Goal: Task Accomplishment & Management: Complete application form

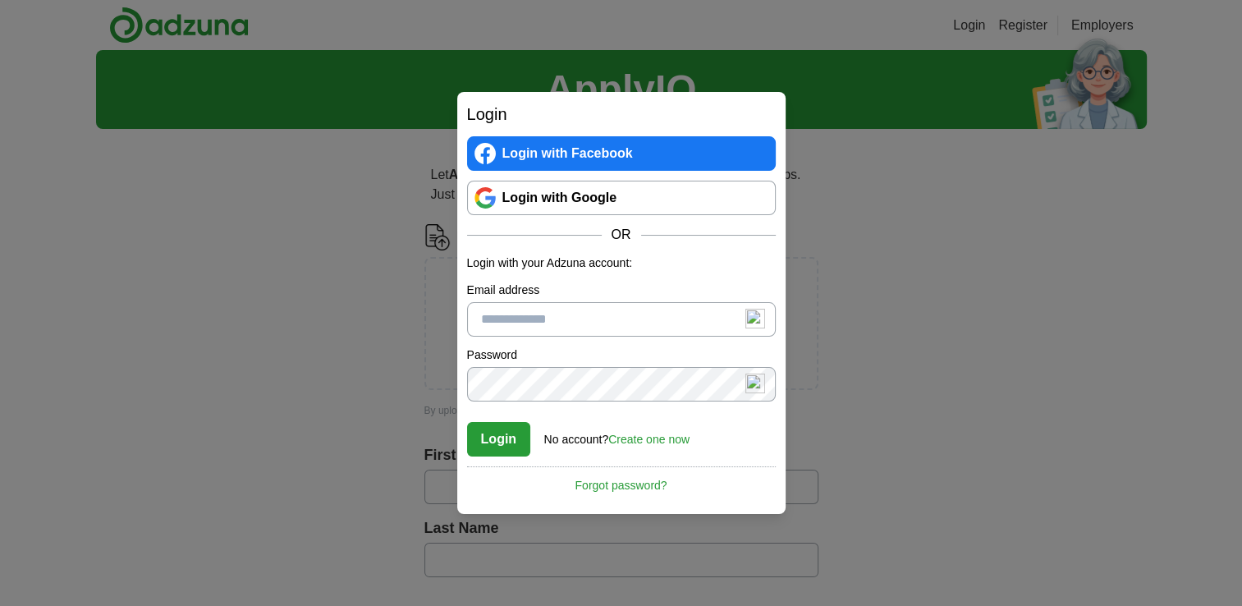
click at [599, 326] on input "Email address" at bounding box center [621, 319] width 309 height 34
type input "**********"
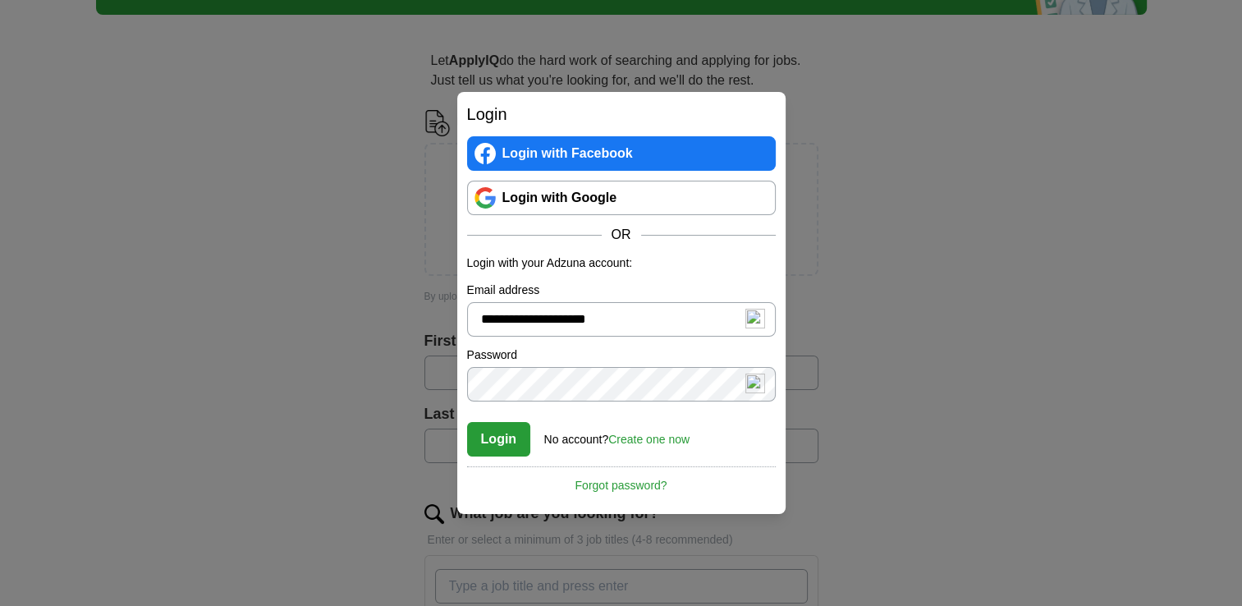
scroll to position [164, 0]
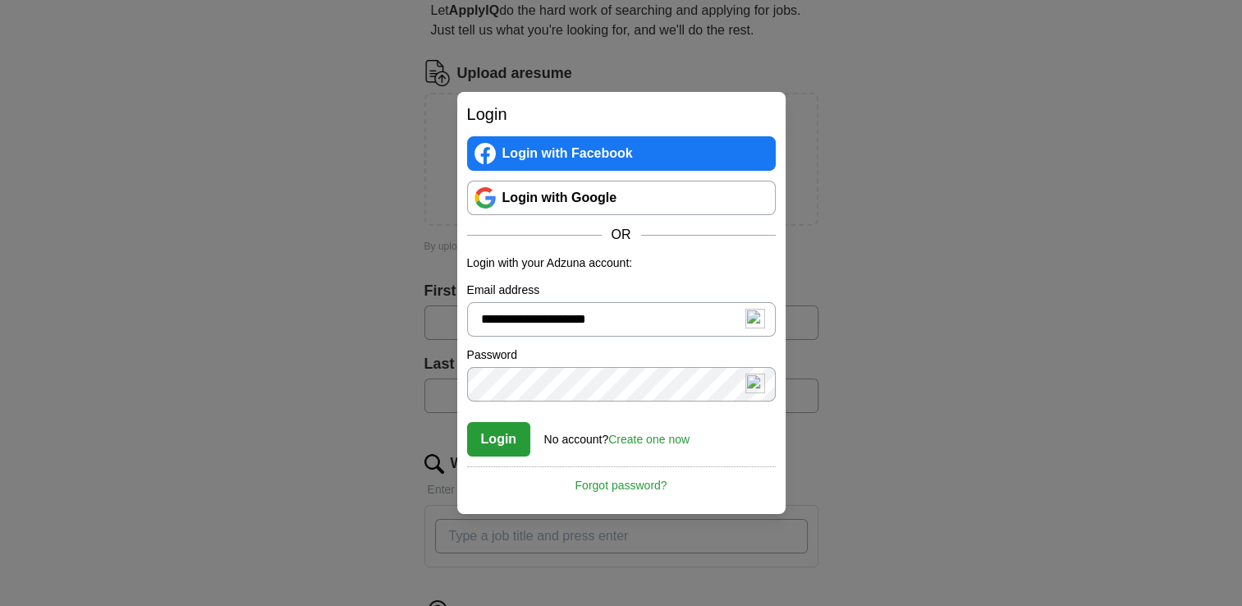
click at [499, 446] on button "Login" at bounding box center [499, 439] width 64 height 34
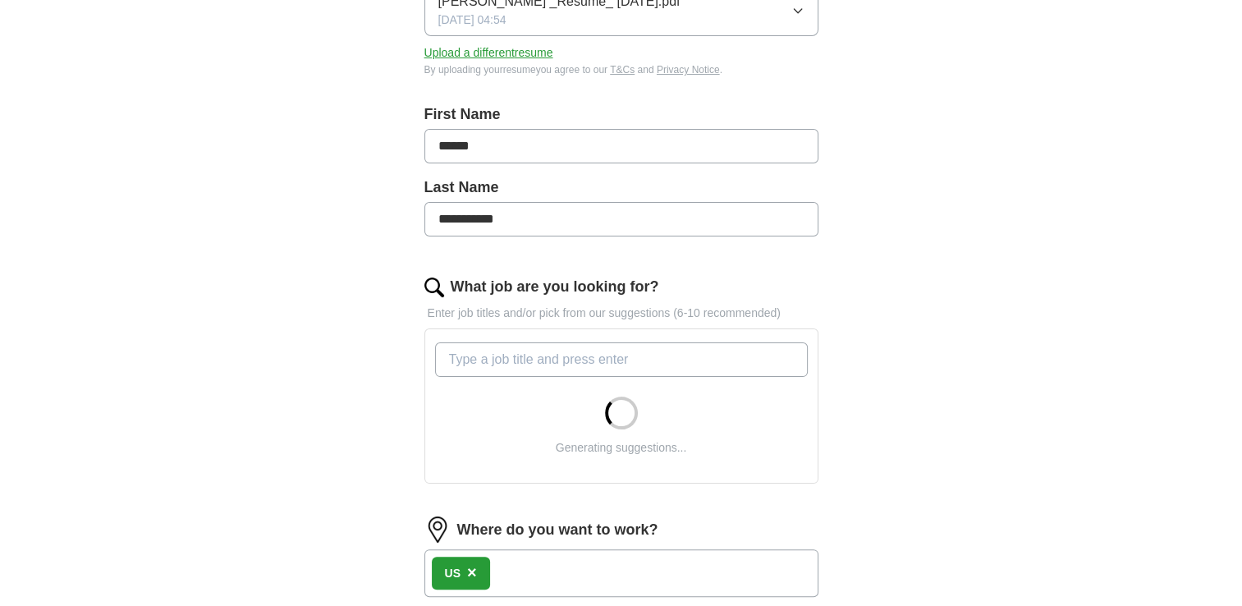
scroll to position [318, 0]
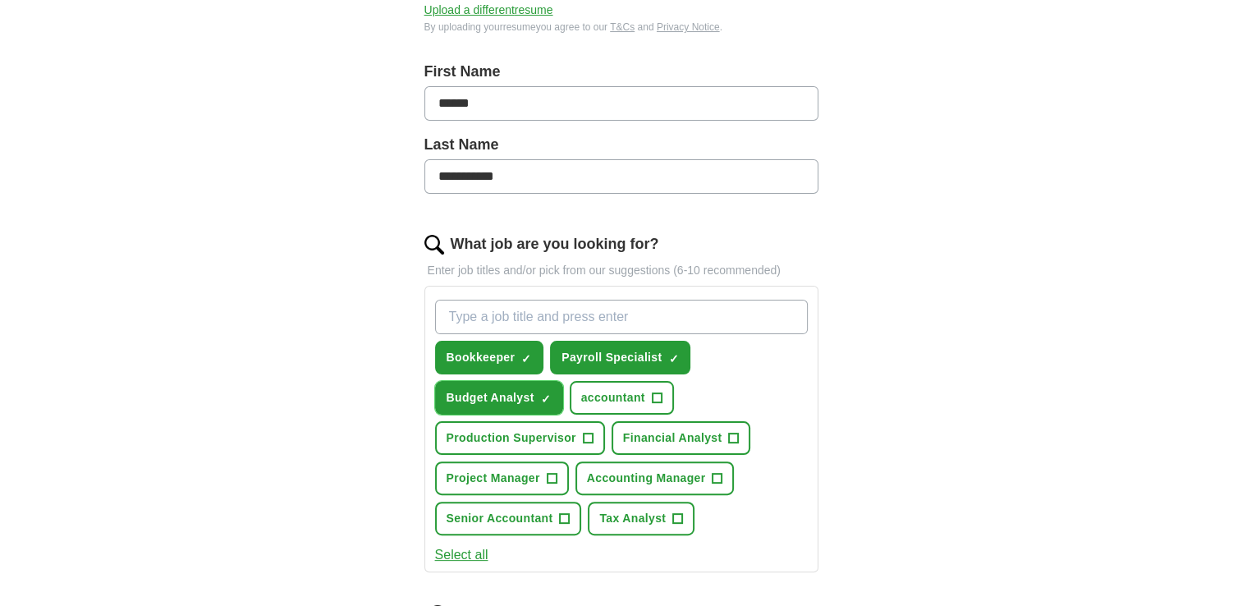
click at [538, 393] on button "Budget Analyst ✓ ×" at bounding box center [499, 398] width 128 height 34
click at [641, 355] on span "Payroll Specialist" at bounding box center [611, 357] width 100 height 17
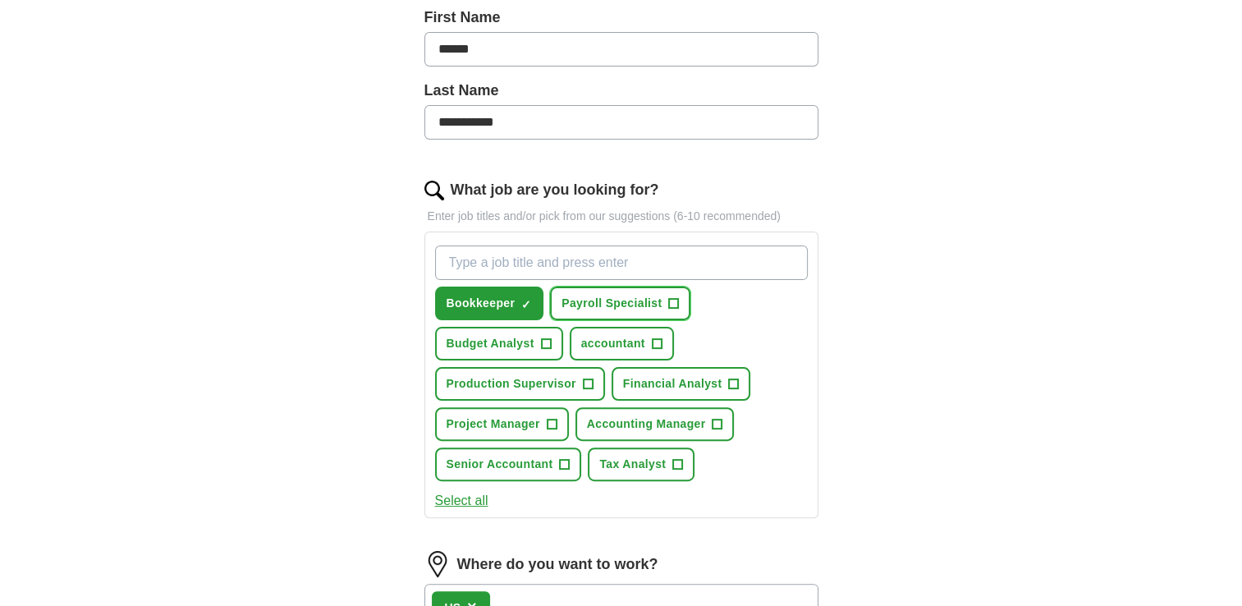
scroll to position [400, 0]
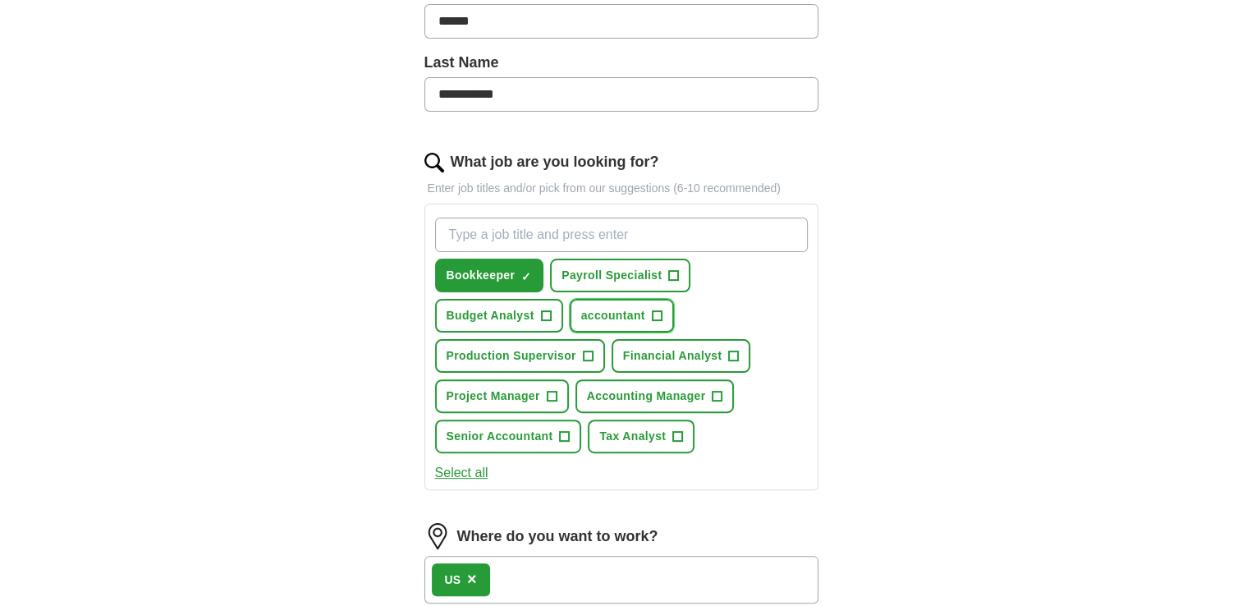
click at [656, 312] on span "+" at bounding box center [657, 315] width 10 height 13
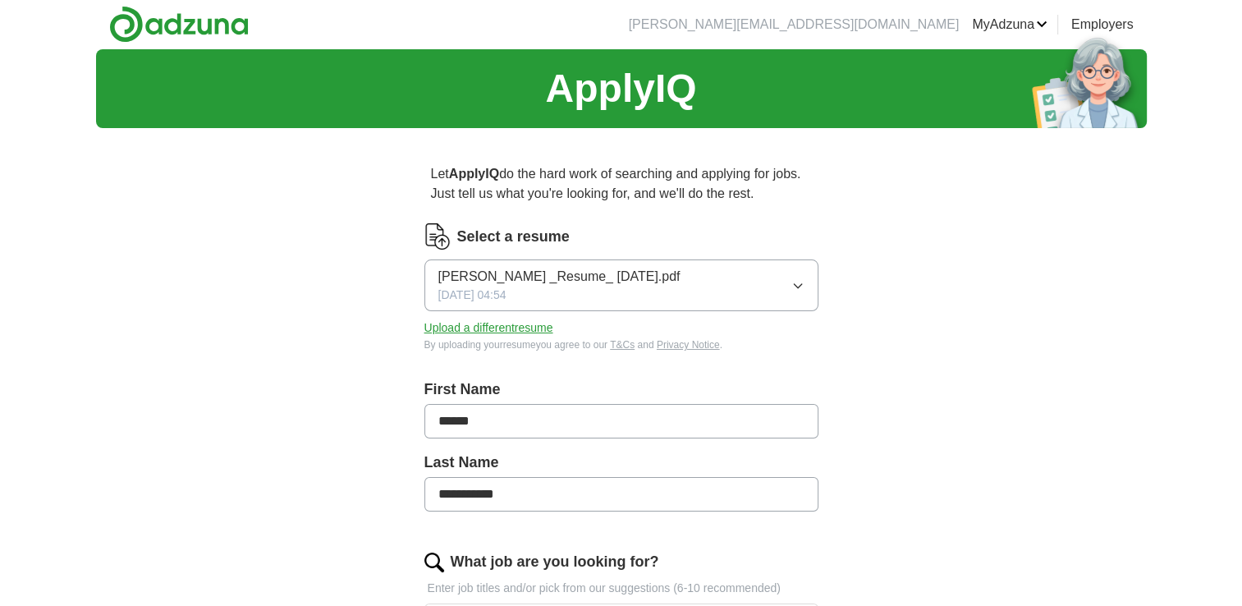
scroll to position [0, 0]
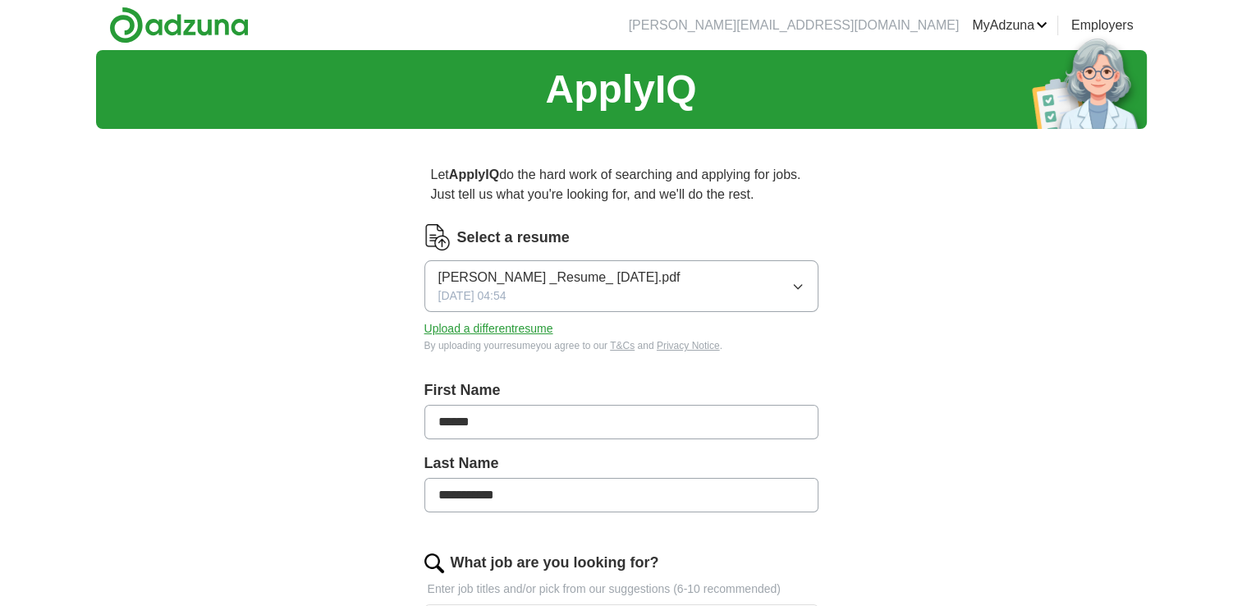
click at [801, 285] on icon "button" at bounding box center [796, 287] width 7 height 4
click at [801, 284] on icon "button" at bounding box center [797, 286] width 13 height 13
click at [473, 327] on button "Upload a different resume" at bounding box center [488, 328] width 129 height 17
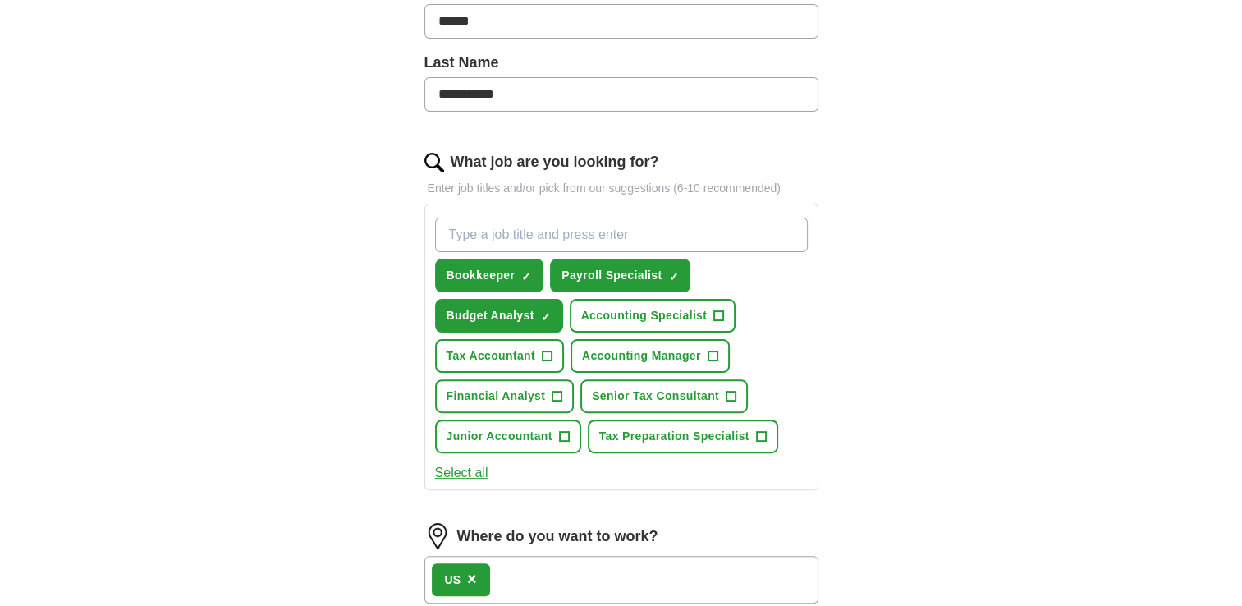
scroll to position [410, 0]
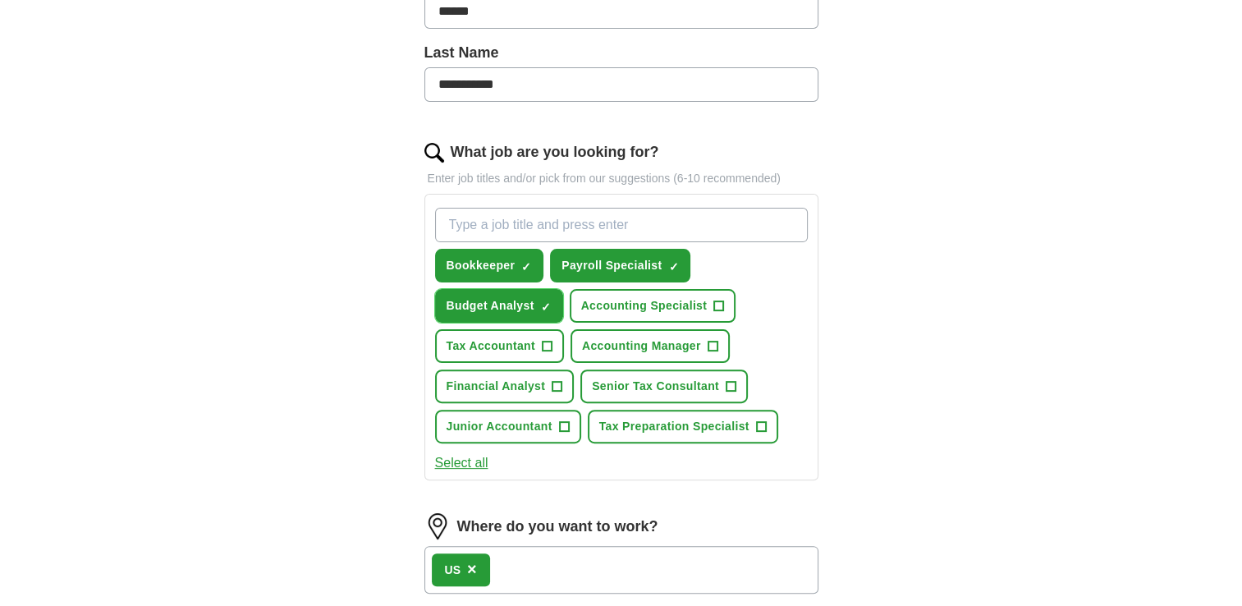
click at [0, 0] on span "×" at bounding box center [0, 0] width 0 height 0
click at [560, 420] on span "+" at bounding box center [564, 426] width 10 height 13
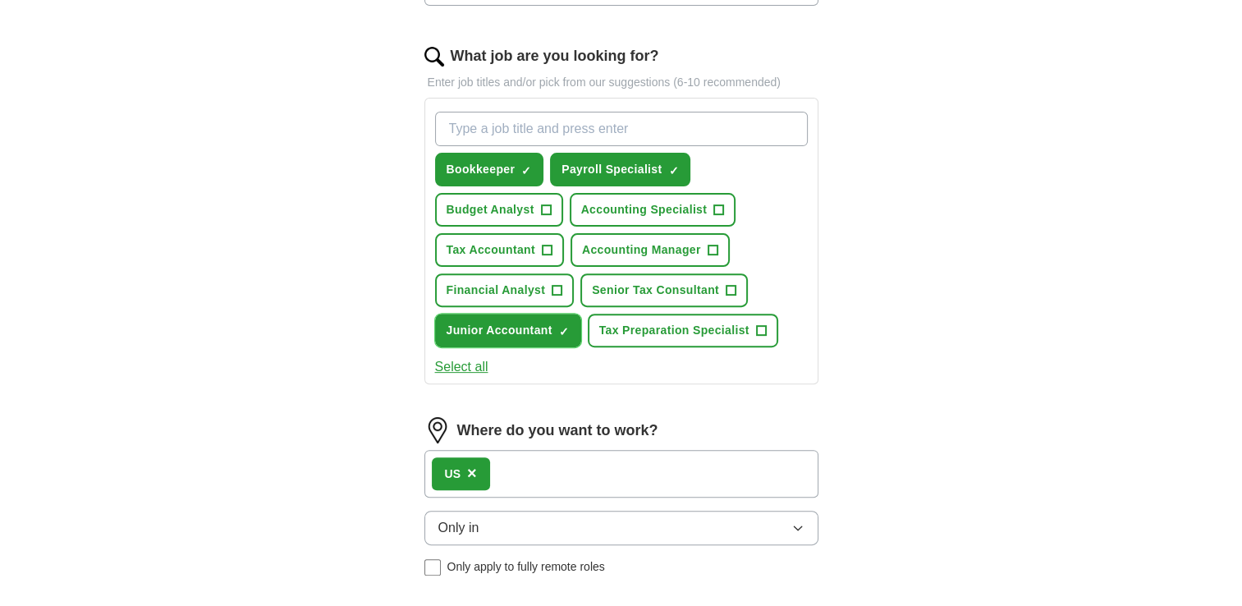
scroll to position [492, 0]
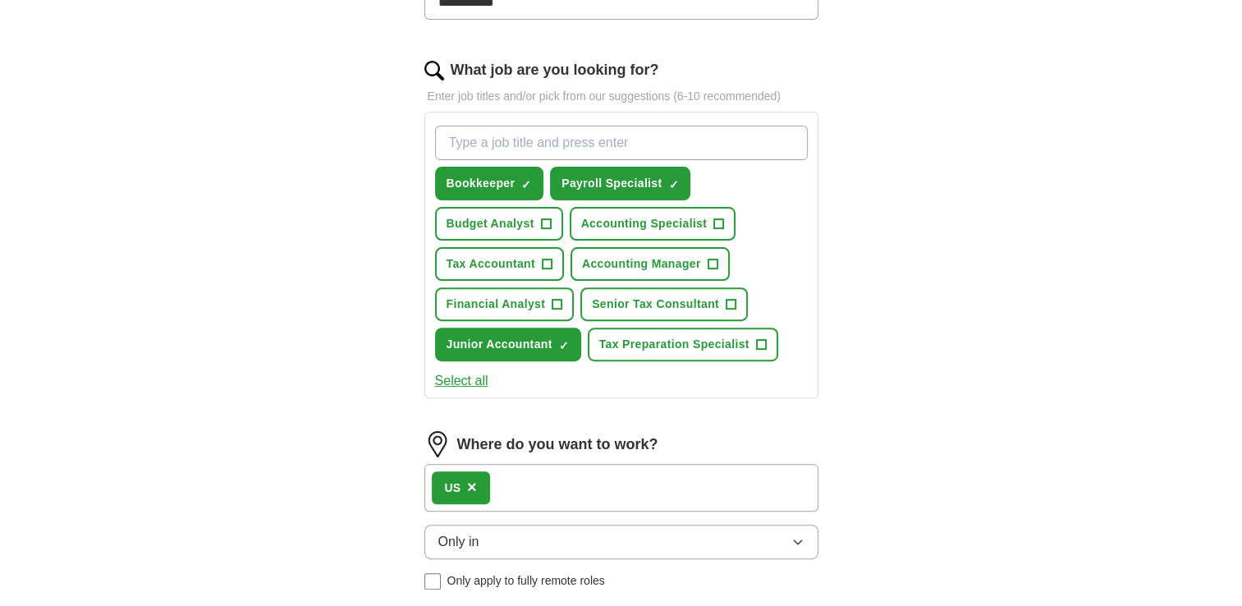
click at [510, 134] on input "What job are you looking for?" at bounding box center [621, 143] width 373 height 34
type input "accounting assistant"
click at [747, 191] on div "accounting assistant Press return to add title Bookkeeper ✓ × Payroll Specialis…" at bounding box center [621, 243] width 379 height 249
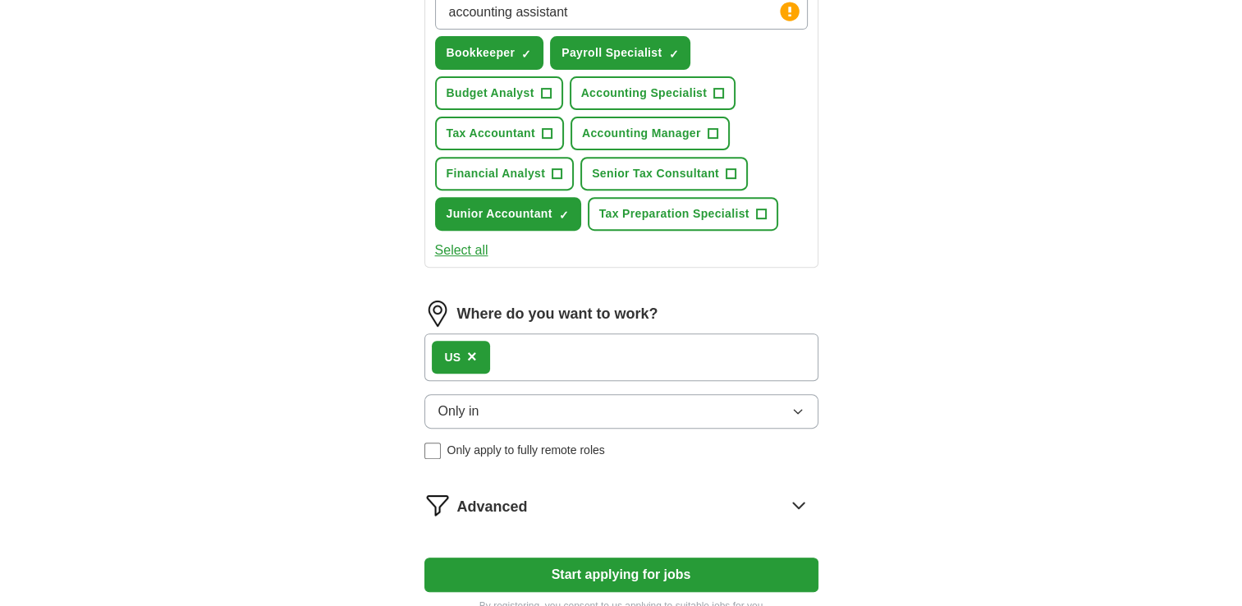
scroll to position [812, 0]
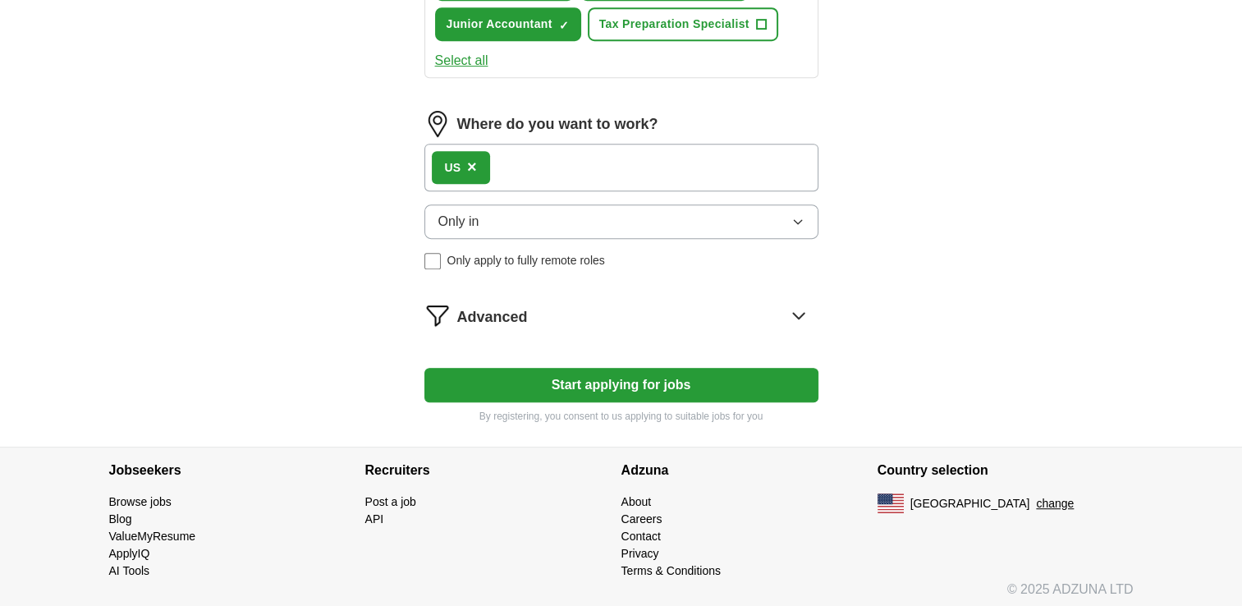
click at [798, 220] on icon "button" at bounding box center [796, 222] width 7 height 4
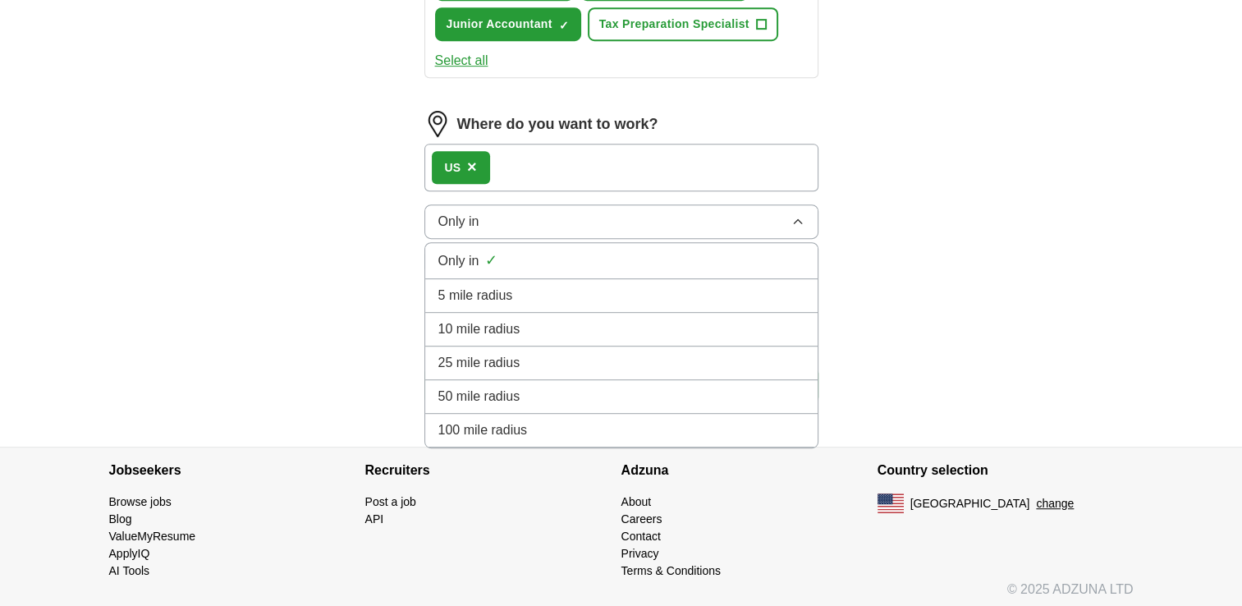
click at [797, 219] on icon "button" at bounding box center [796, 221] width 7 height 4
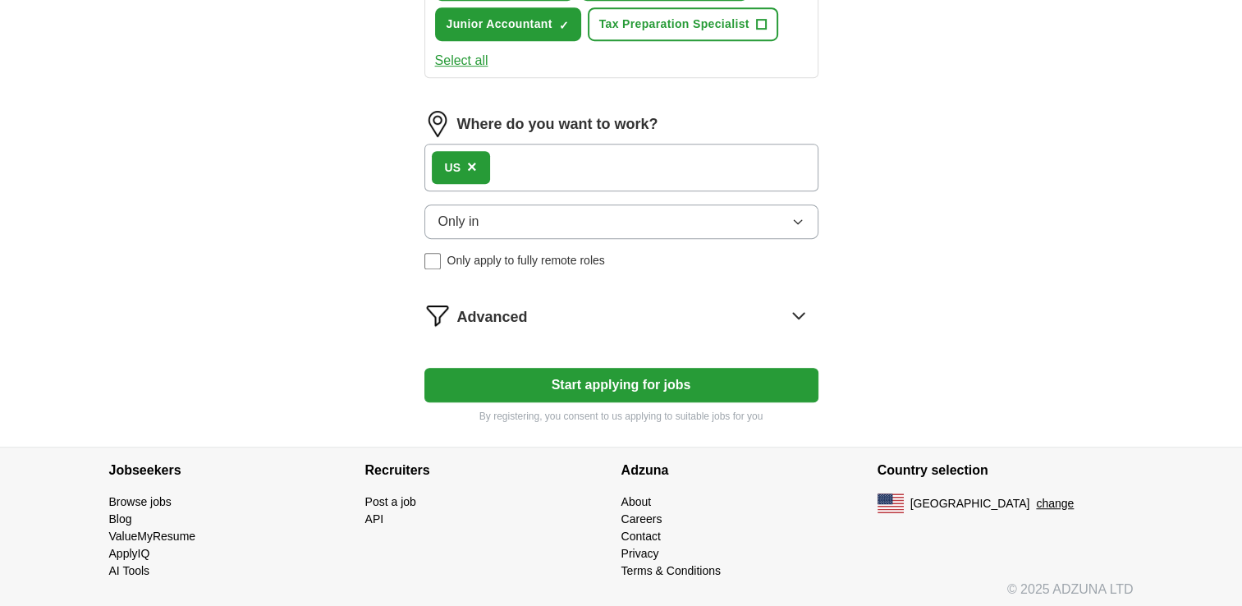
click at [574, 382] on button "Start applying for jobs" at bounding box center [621, 385] width 394 height 34
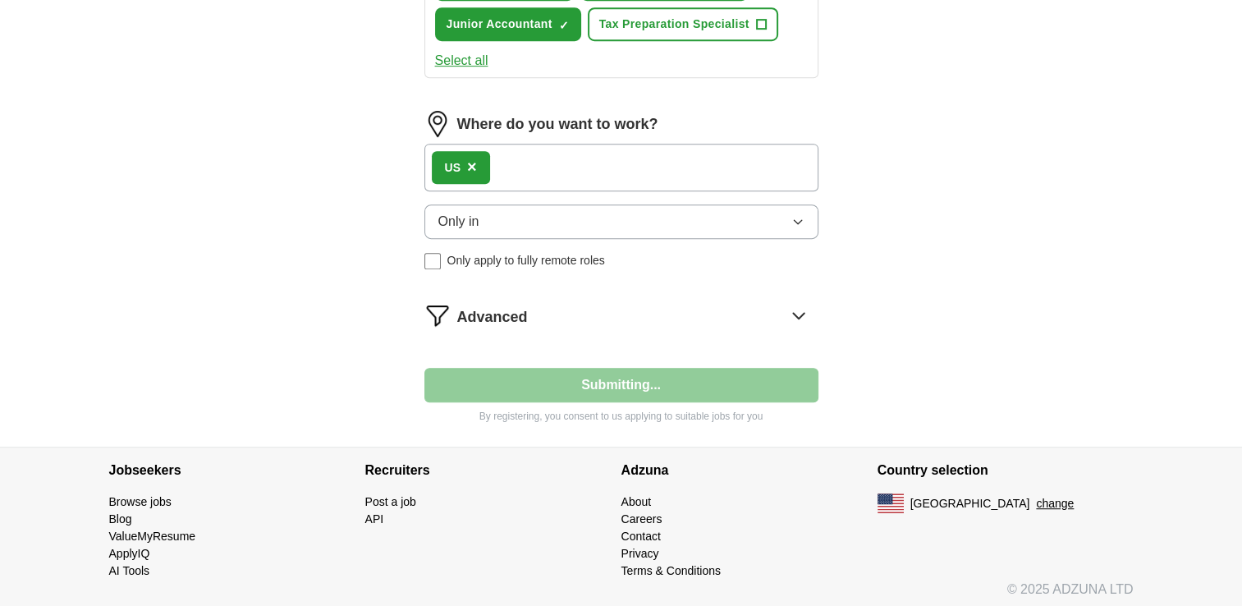
scroll to position [484, 0]
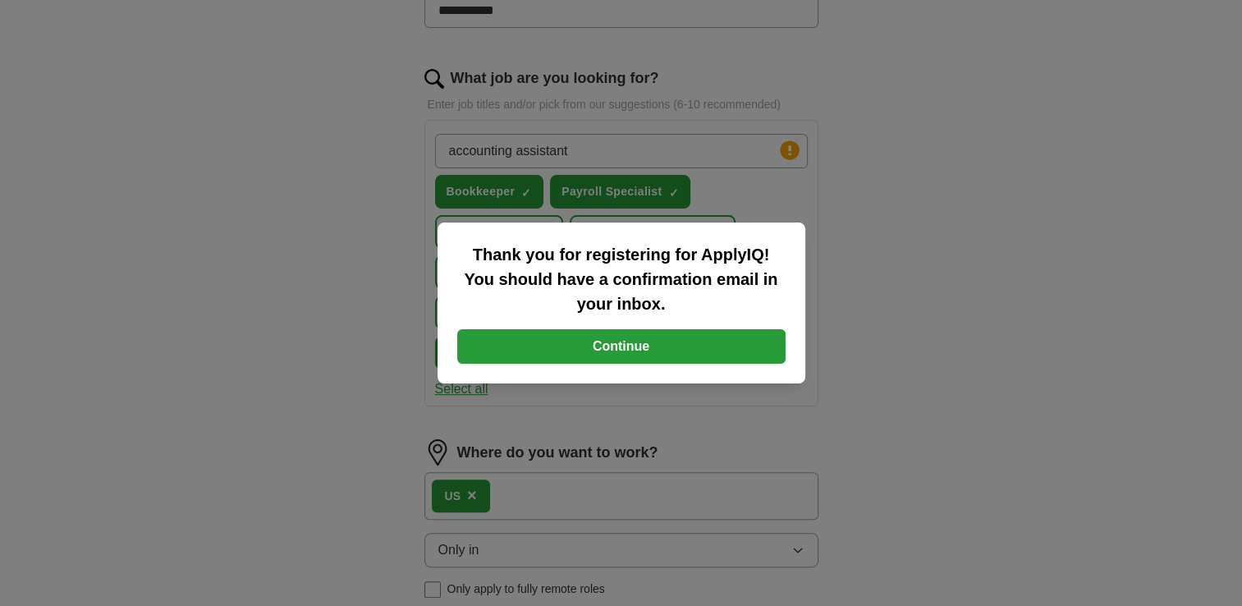
click at [626, 352] on button "Continue" at bounding box center [621, 346] width 328 height 34
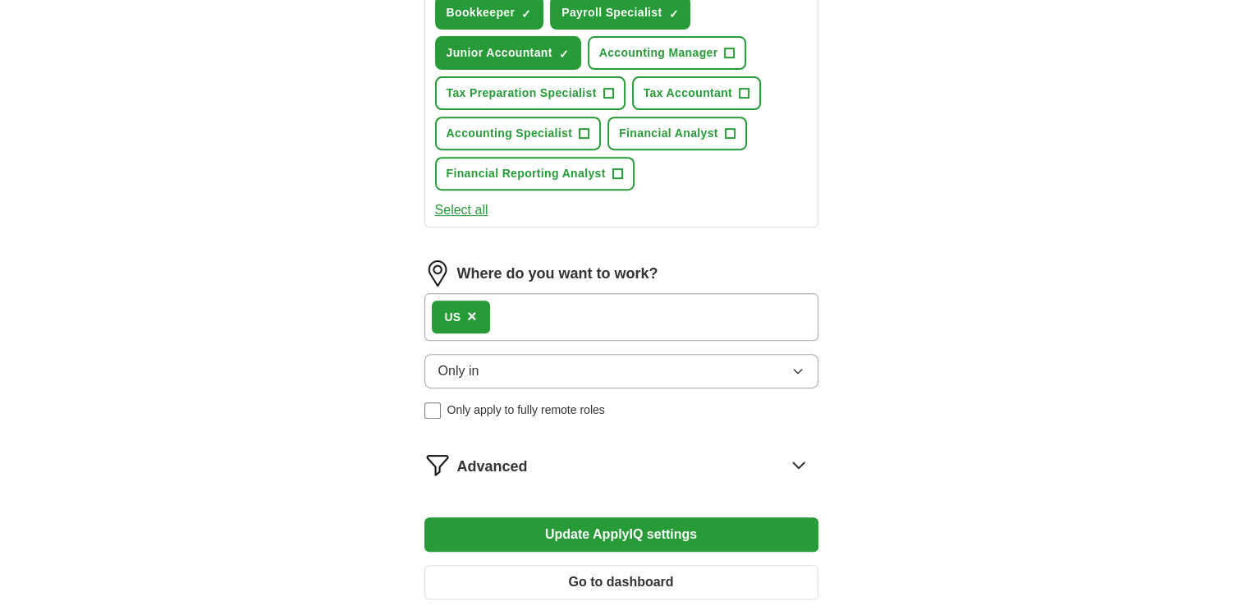
scroll to position [844, 0]
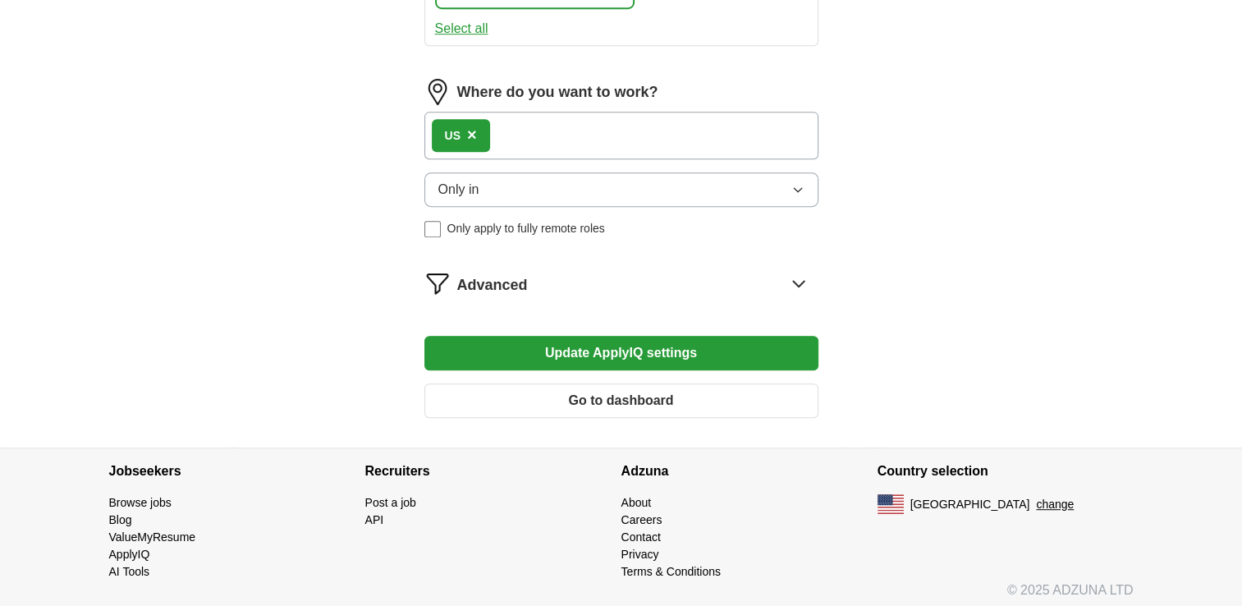
click at [588, 386] on button "Go to dashboard" at bounding box center [621, 400] width 394 height 34
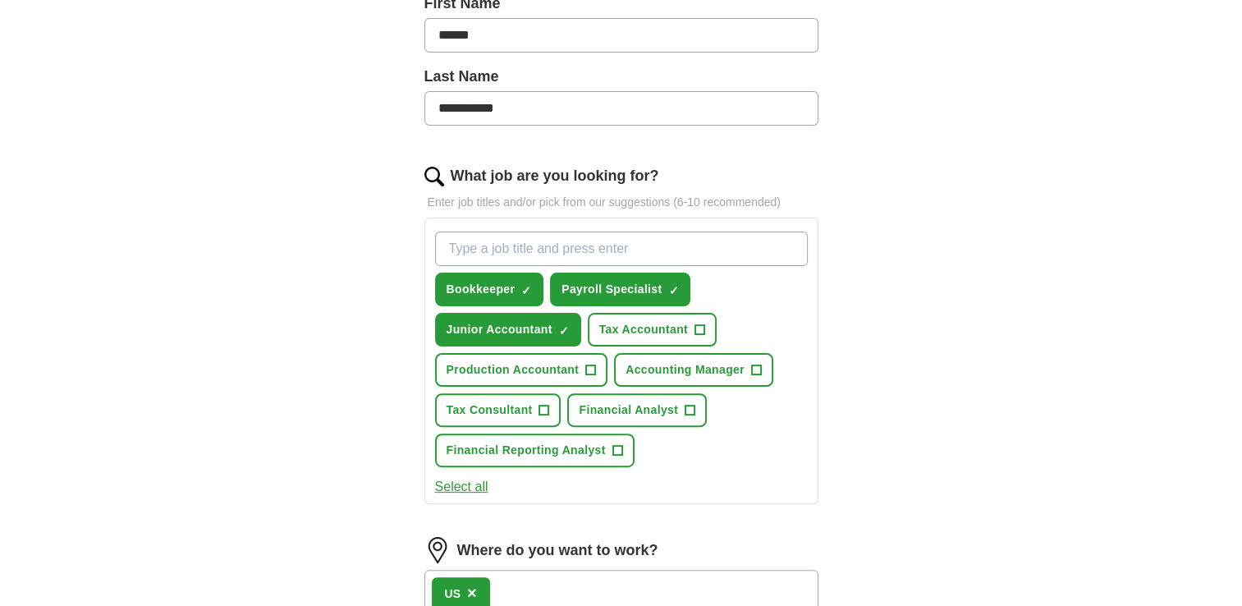
scroll to position [492, 0]
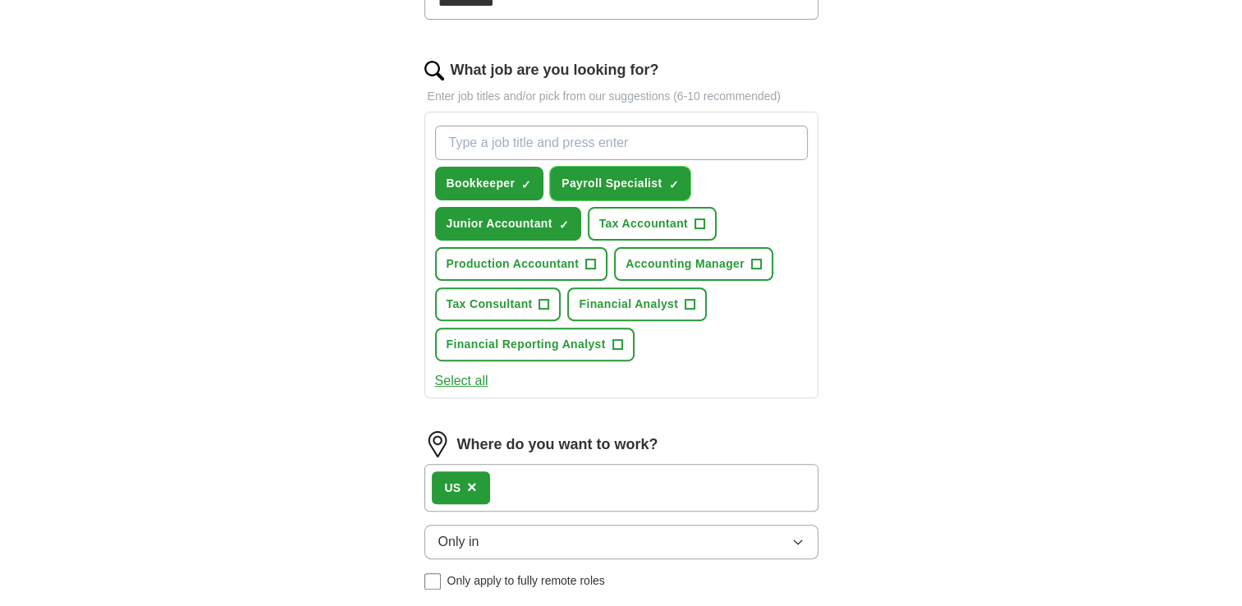
click at [0, 0] on span "×" at bounding box center [0, 0] width 0 height 0
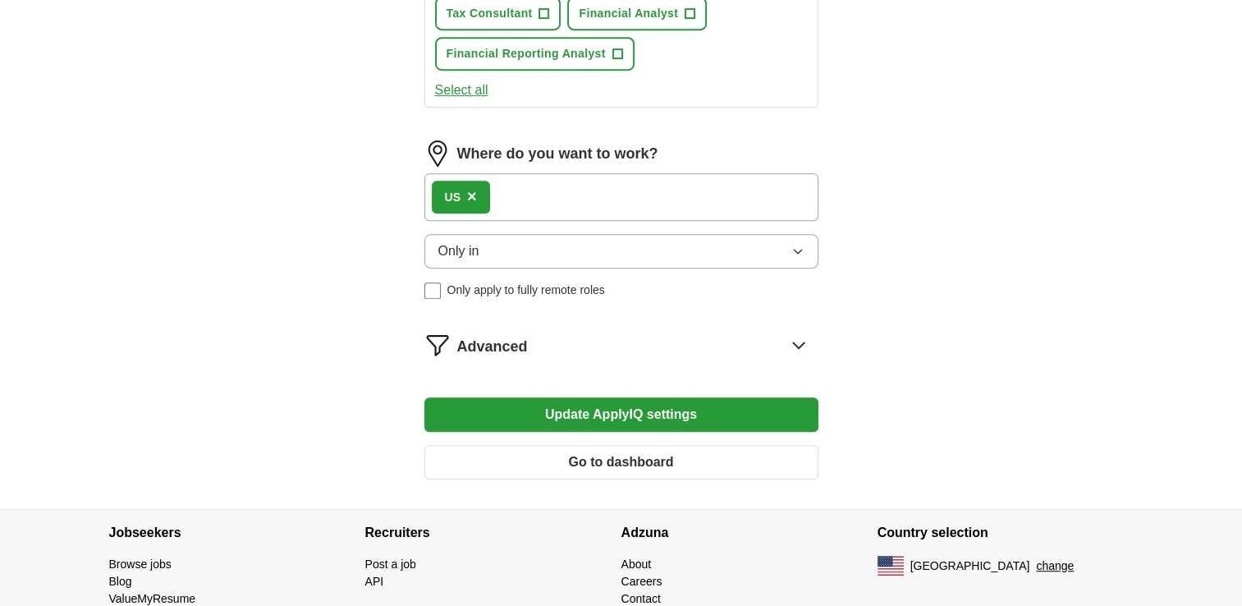
scroll to position [821, 0]
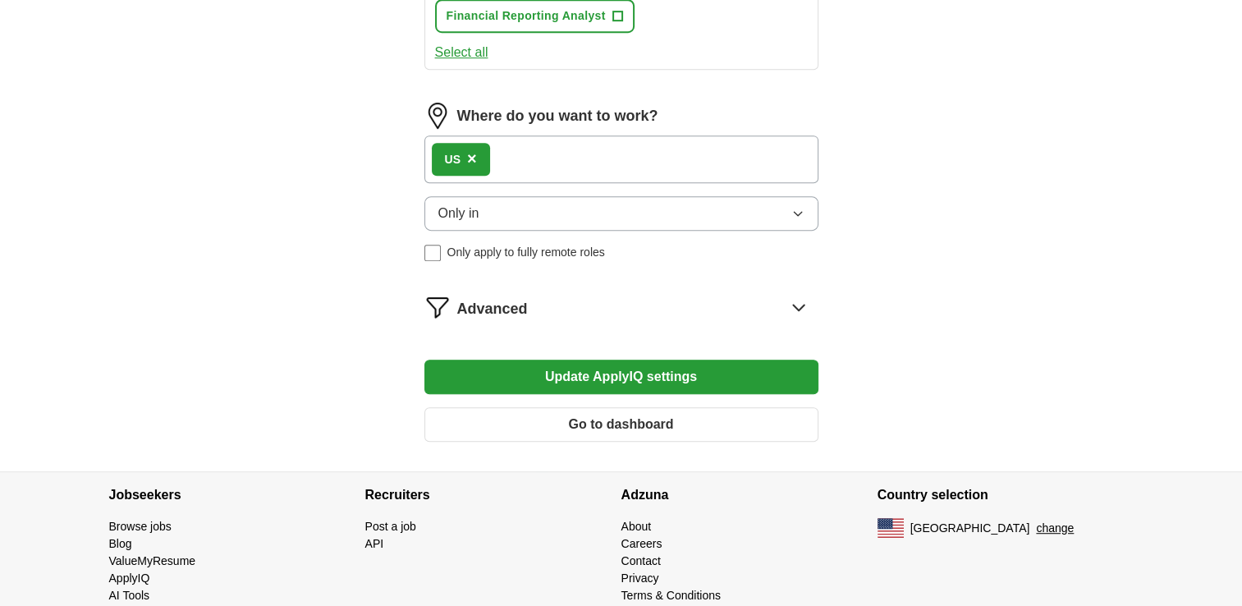
click at [592, 369] on button "Update ApplyIQ settings" at bounding box center [621, 376] width 394 height 34
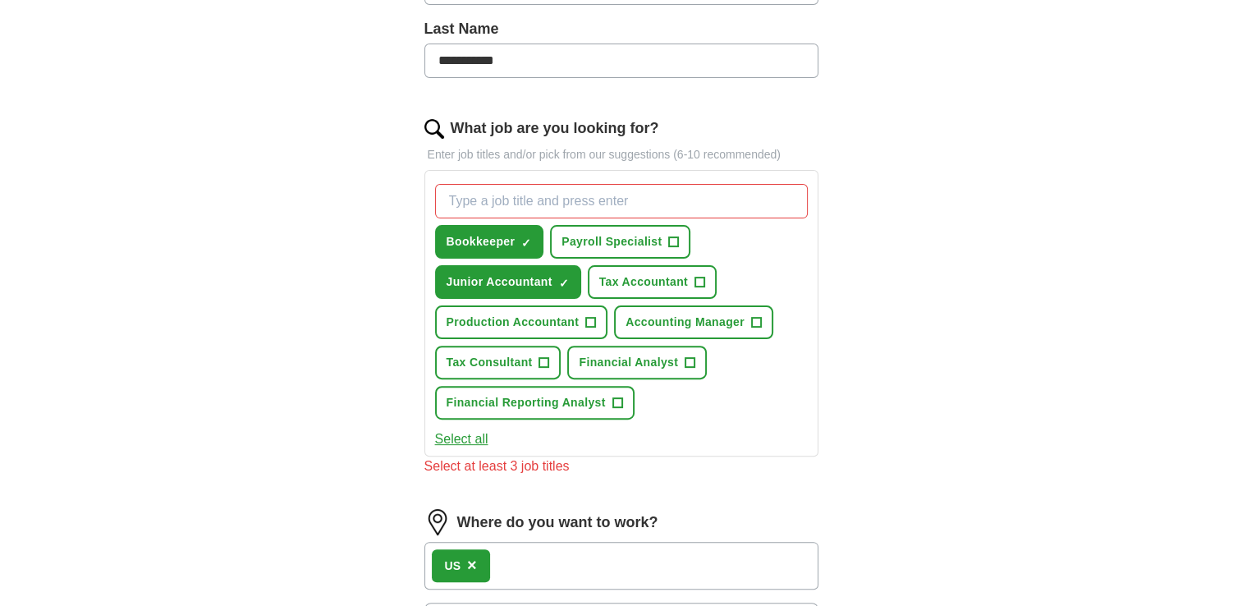
scroll to position [410, 0]
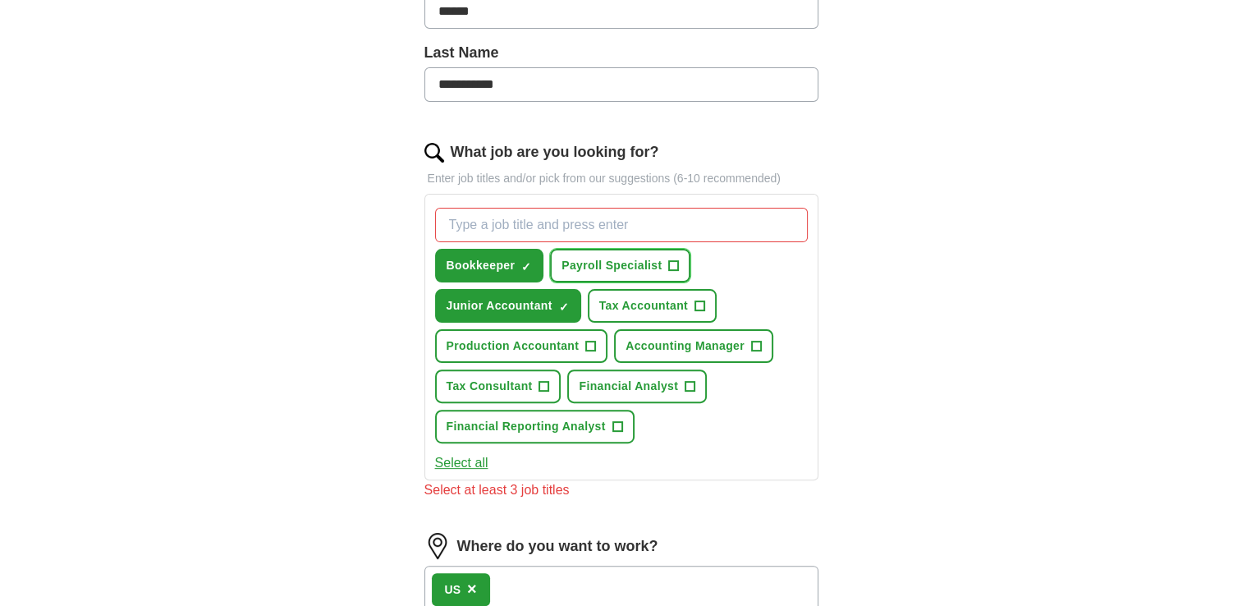
click at [664, 261] on button "Payroll Specialist +" at bounding box center [620, 266] width 140 height 34
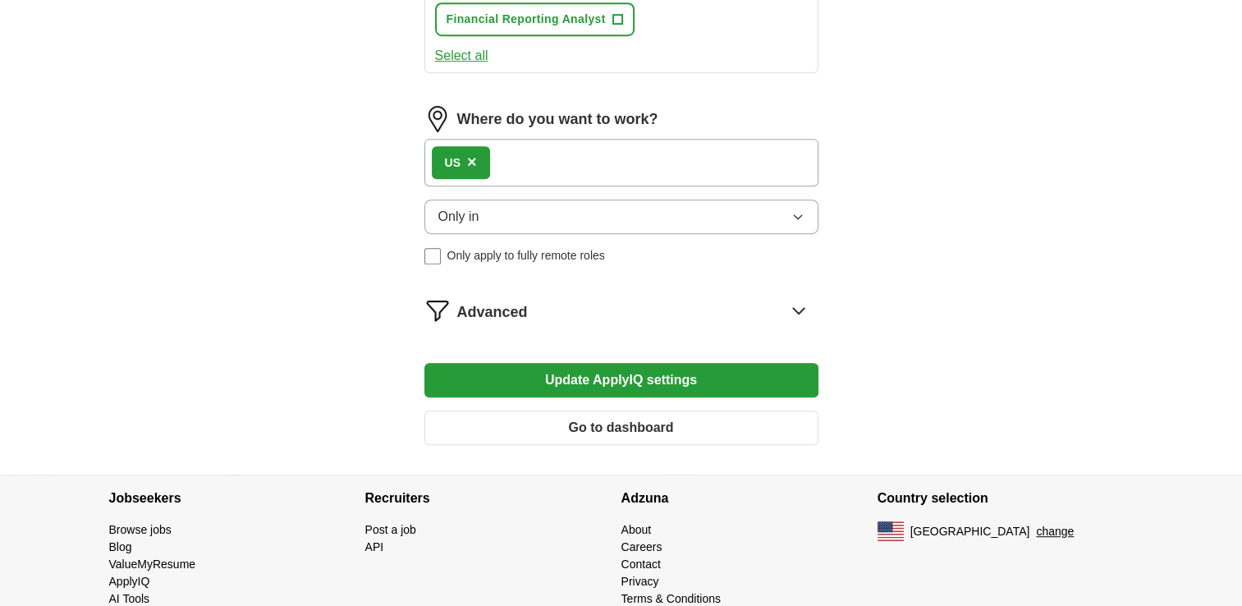
scroll to position [821, 0]
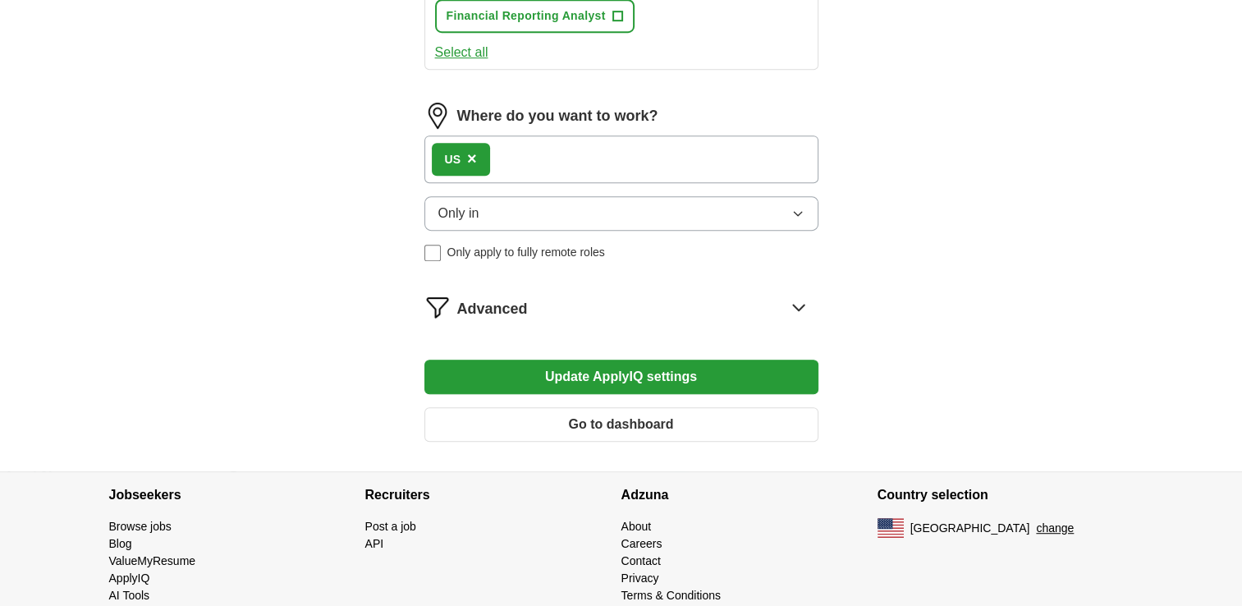
click at [588, 373] on button "Update ApplyIQ settings" at bounding box center [621, 376] width 394 height 34
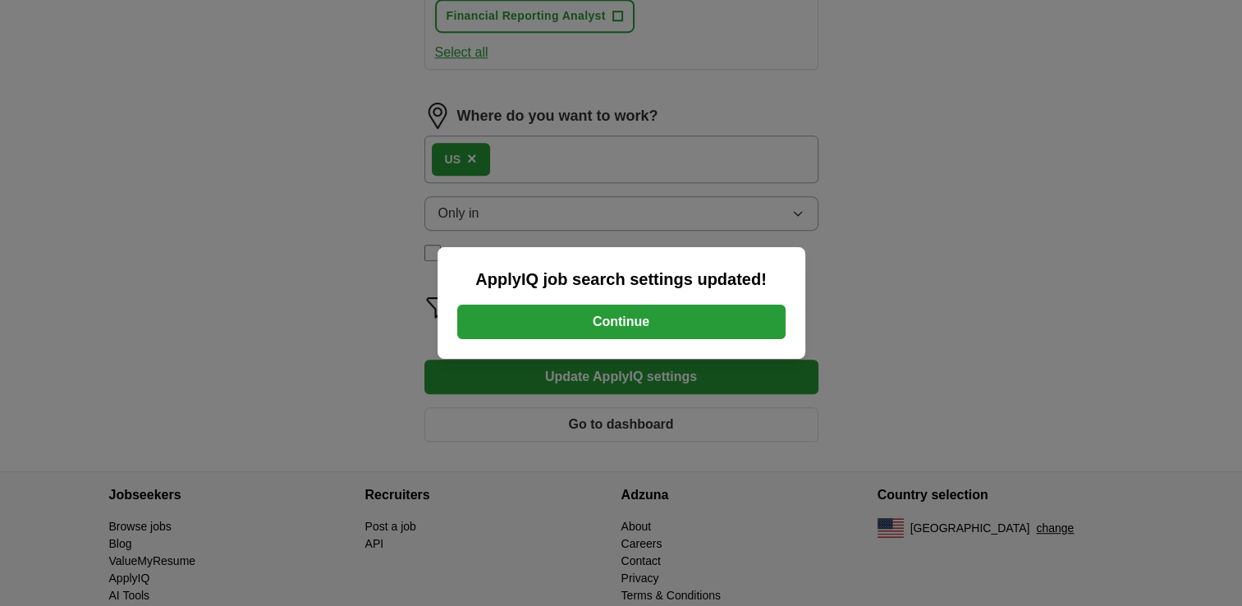
click at [597, 329] on button "Continue" at bounding box center [621, 321] width 328 height 34
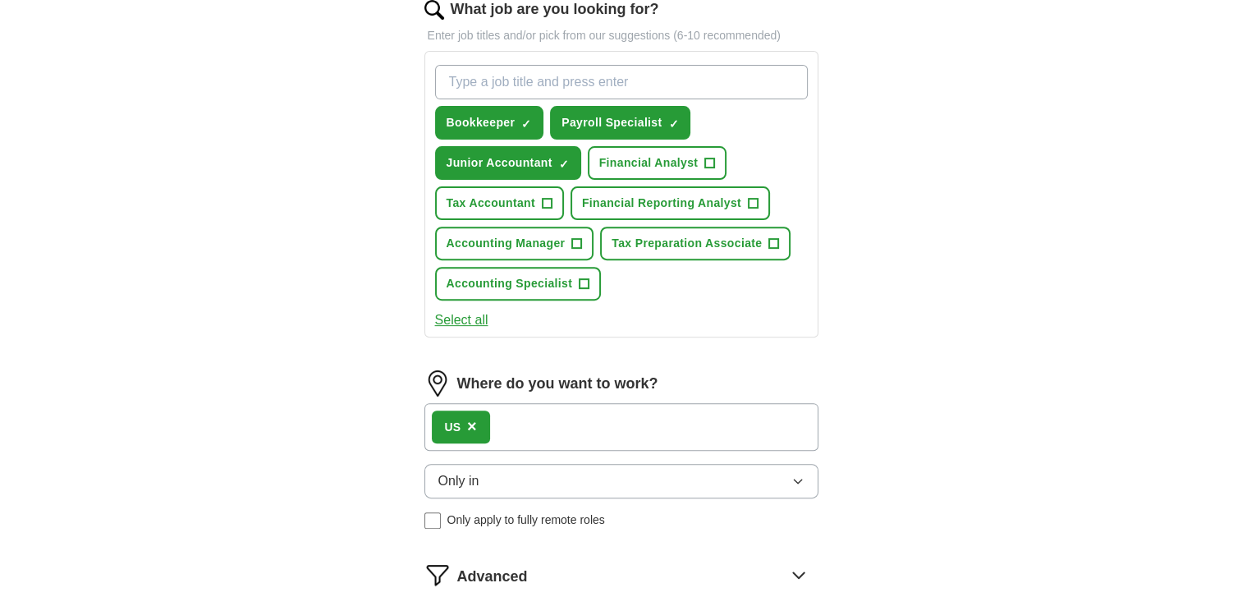
scroll to position [739, 0]
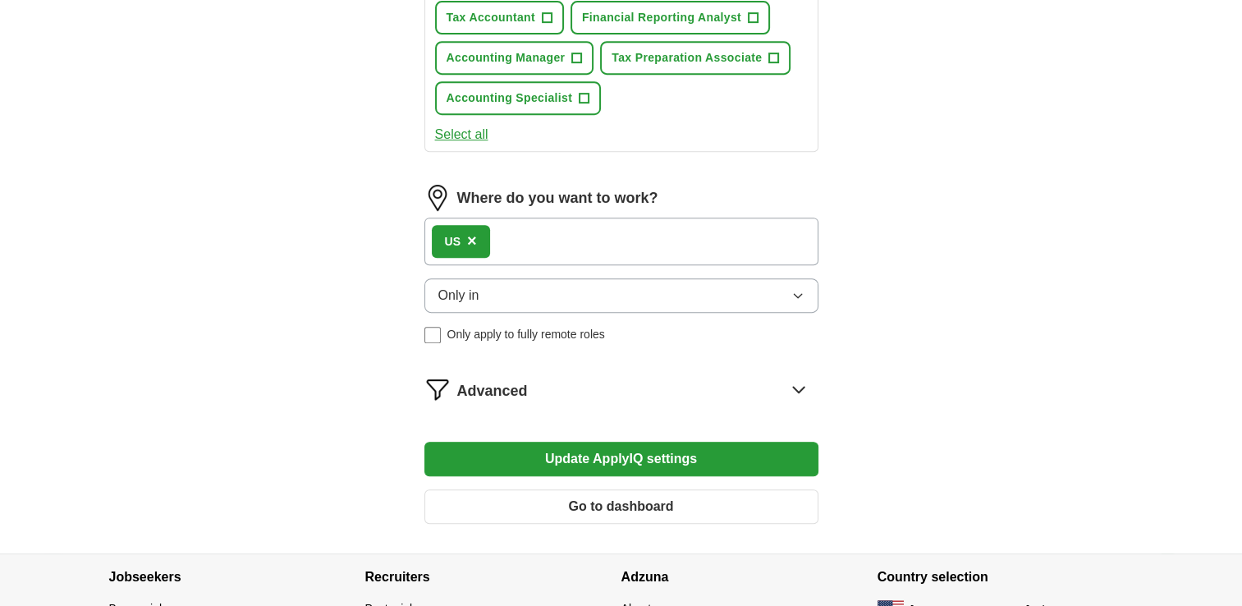
click at [601, 452] on button "Update ApplyIQ settings" at bounding box center [621, 458] width 394 height 34
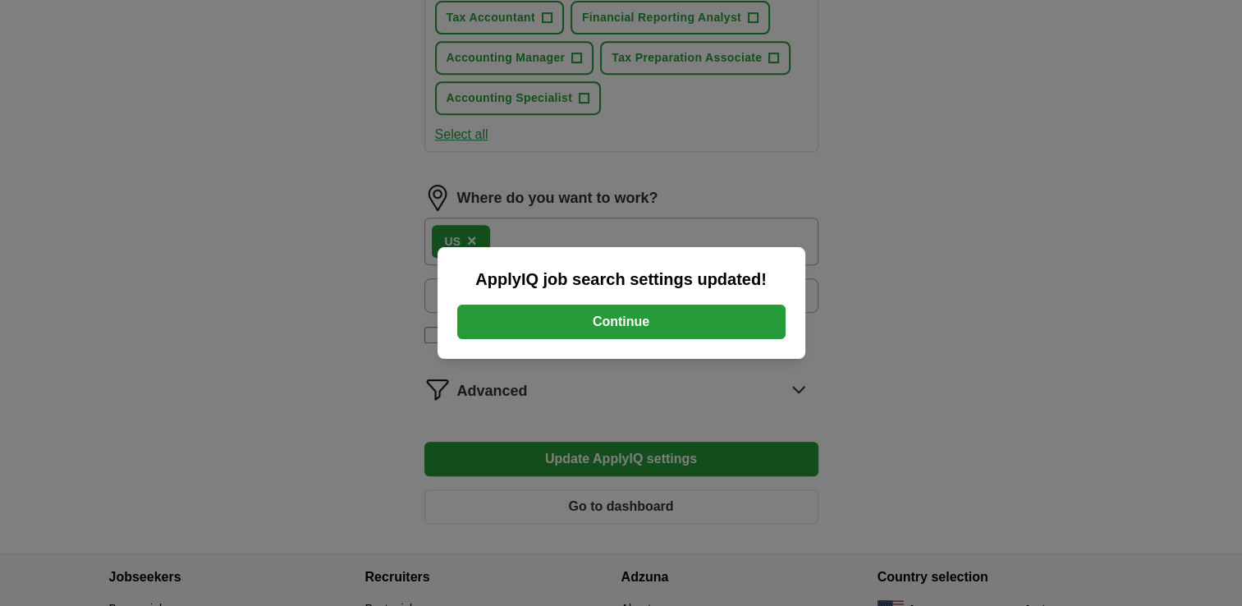
click at [630, 317] on button "Continue" at bounding box center [621, 321] width 328 height 34
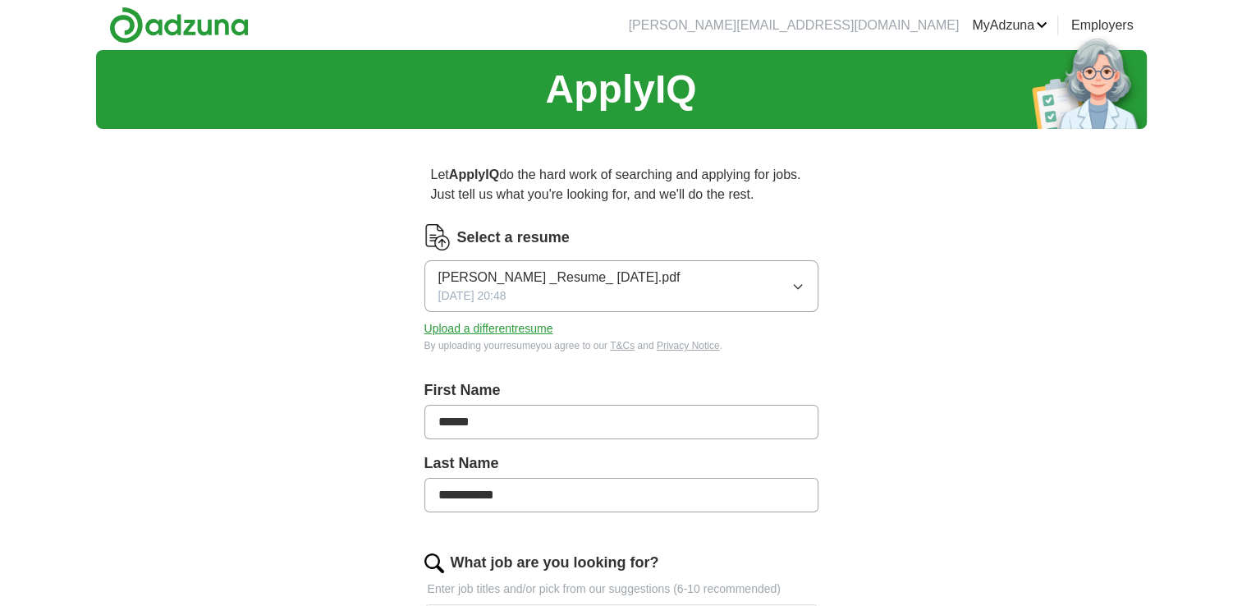
click at [0, 0] on link "Logout" at bounding box center [0, 0] width 0 height 0
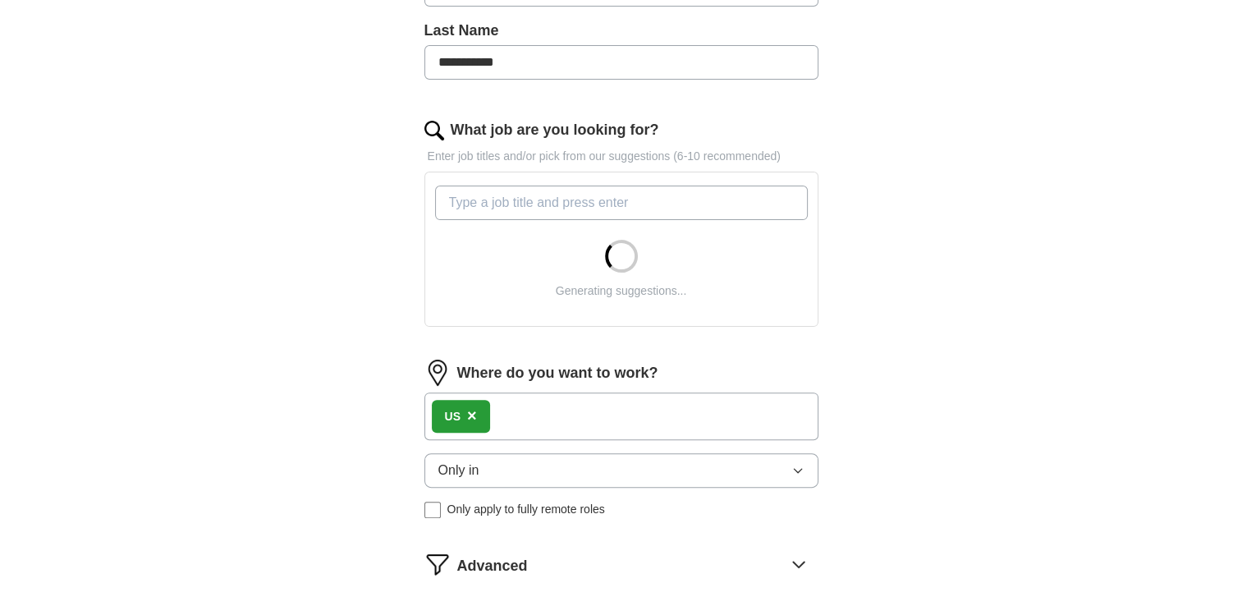
scroll to position [224, 0]
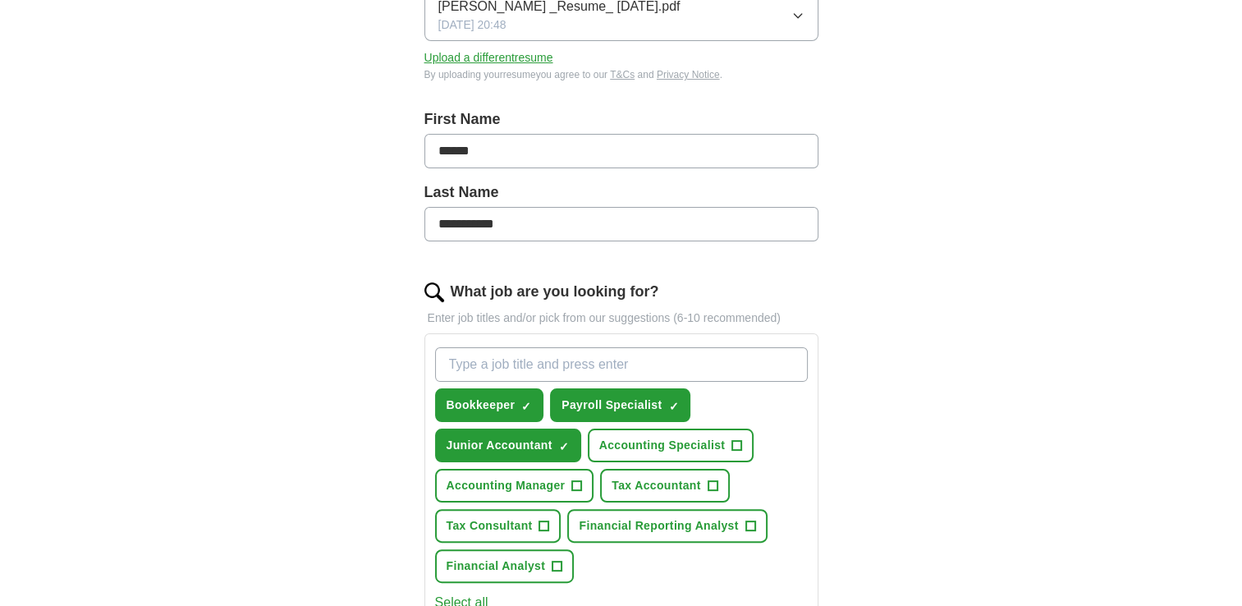
scroll to position [270, 0]
